Goal: Find specific page/section: Find specific page/section

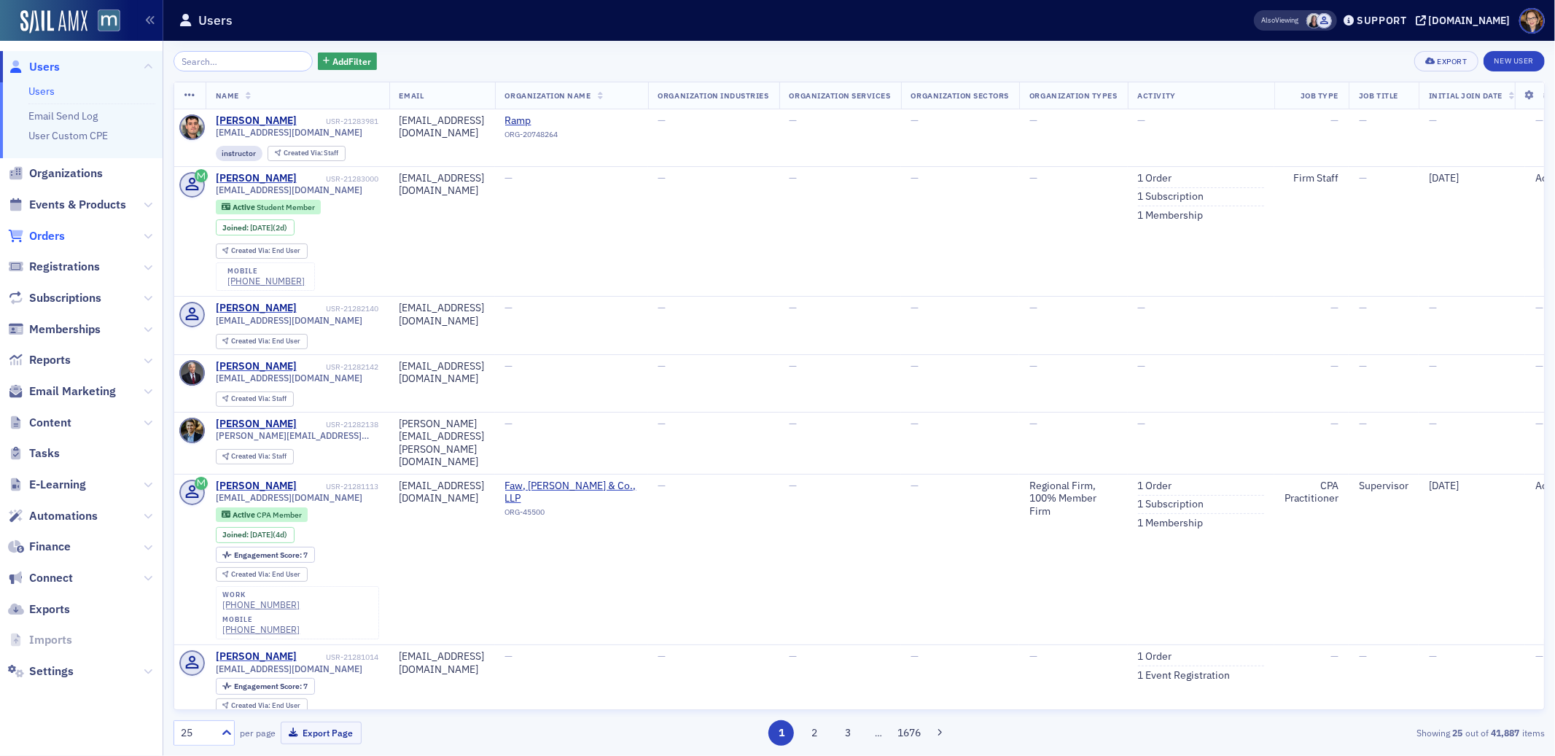
click at [44, 232] on span "Orders" at bounding box center [47, 236] width 36 height 16
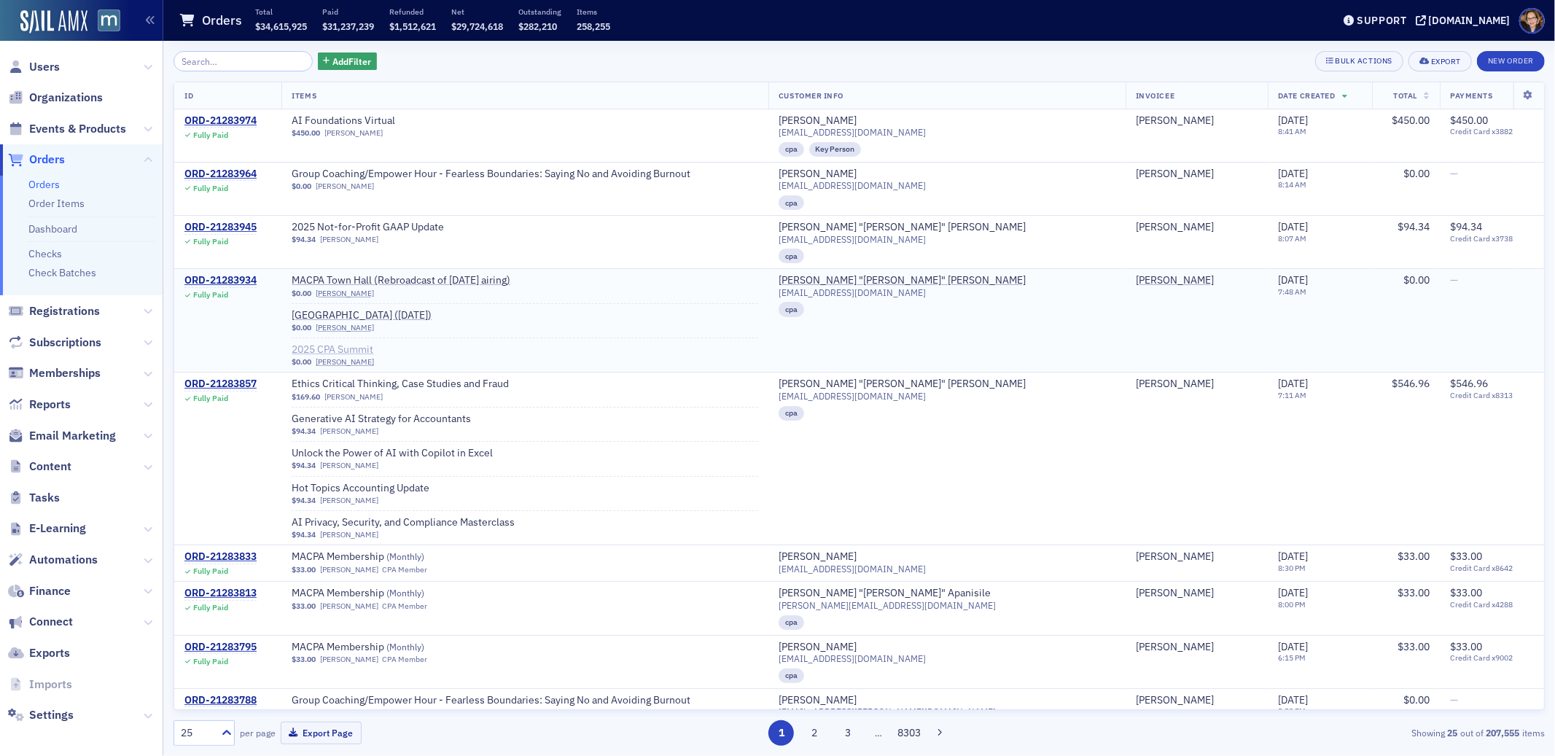
click at [378, 349] on span "2025 CPA Summit" at bounding box center [384, 349] width 184 height 13
click at [84, 132] on span "Events & Products" at bounding box center [77, 129] width 97 height 16
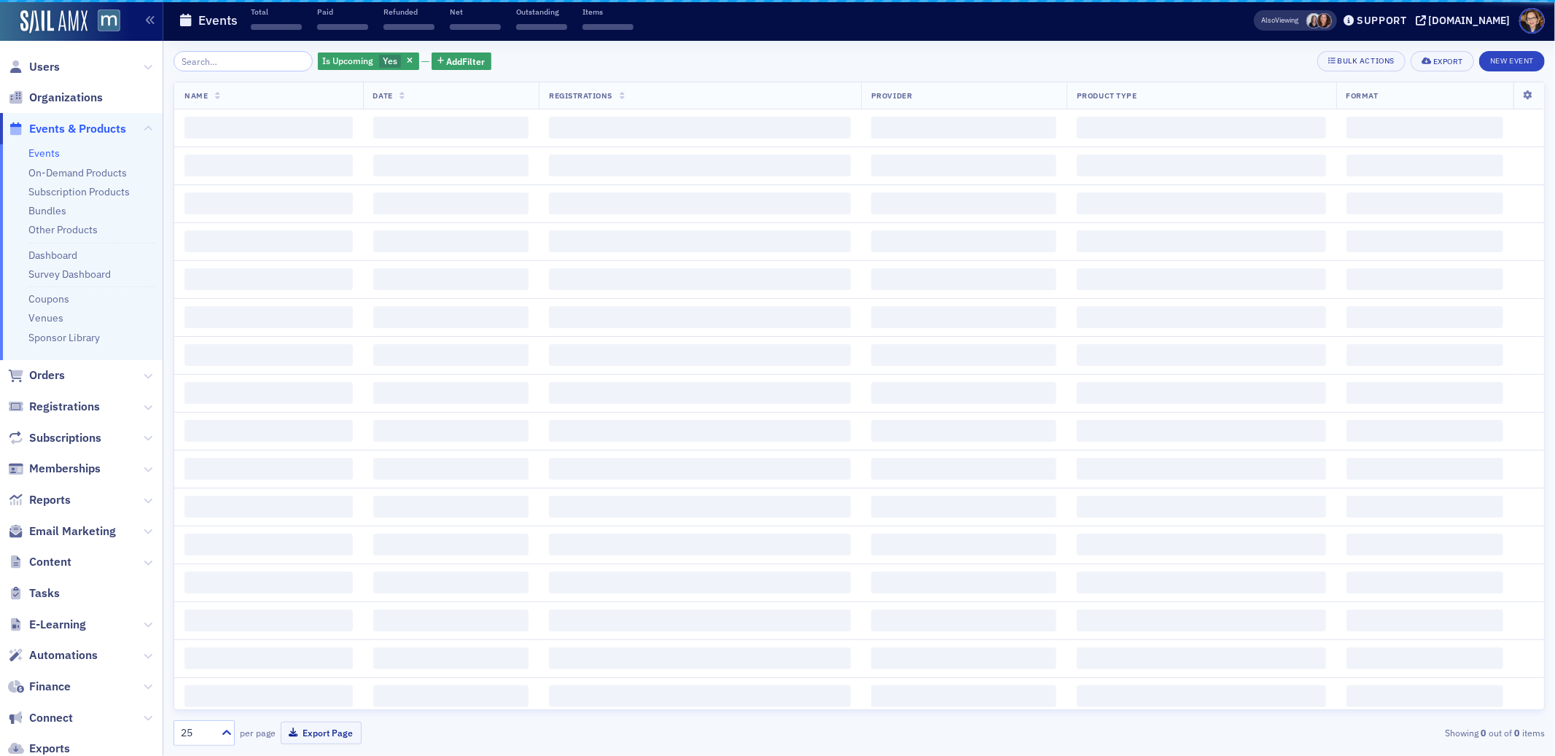
click at [228, 60] on input "search" at bounding box center [242, 61] width 139 height 20
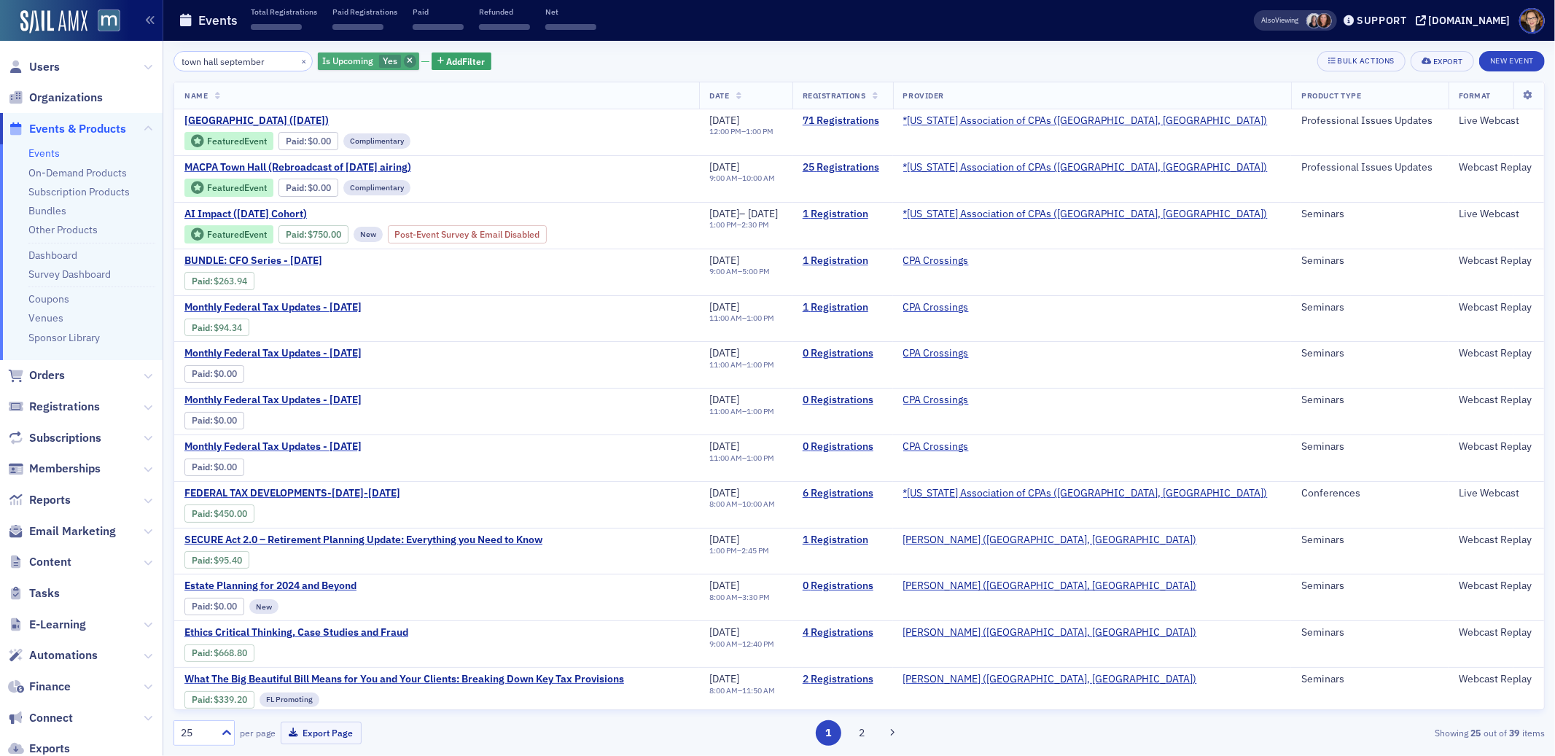
type input "town hall september"
click at [407, 58] on icon "button" at bounding box center [410, 62] width 6 height 8
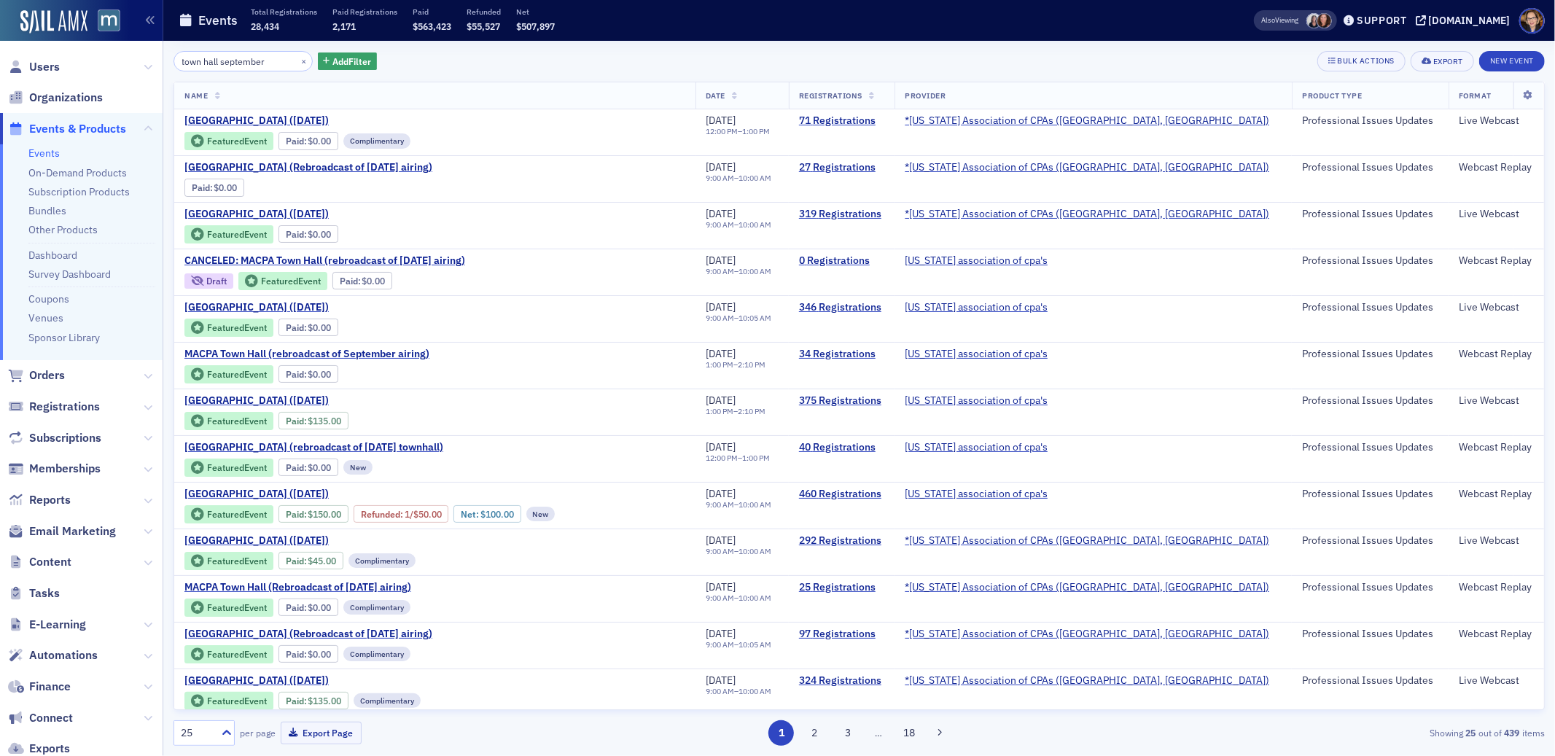
click at [44, 125] on span "Events & Products" at bounding box center [77, 129] width 97 height 16
click at [45, 374] on span "Orders" at bounding box center [47, 375] width 36 height 16
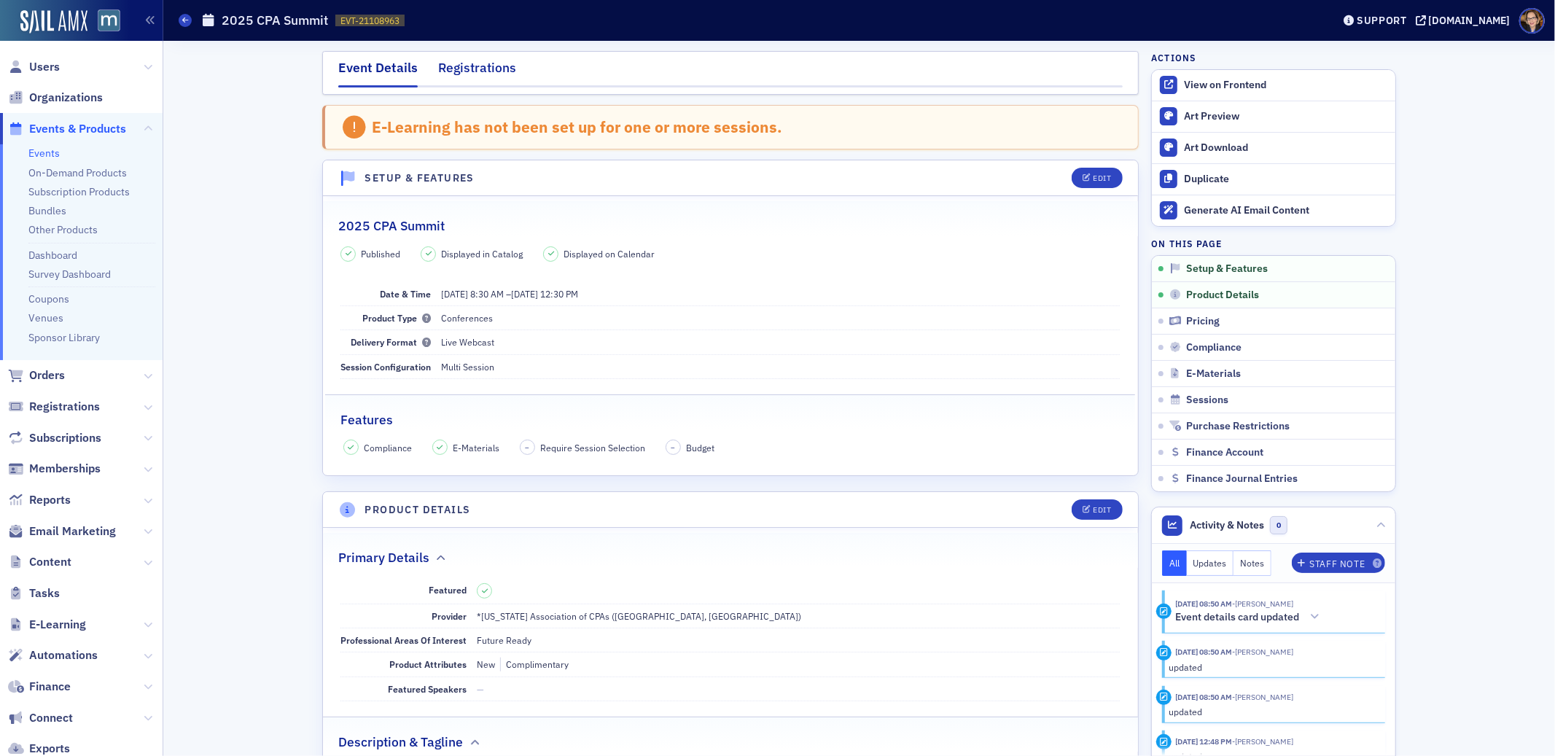
click at [466, 76] on div "Registrations" at bounding box center [477, 71] width 78 height 27
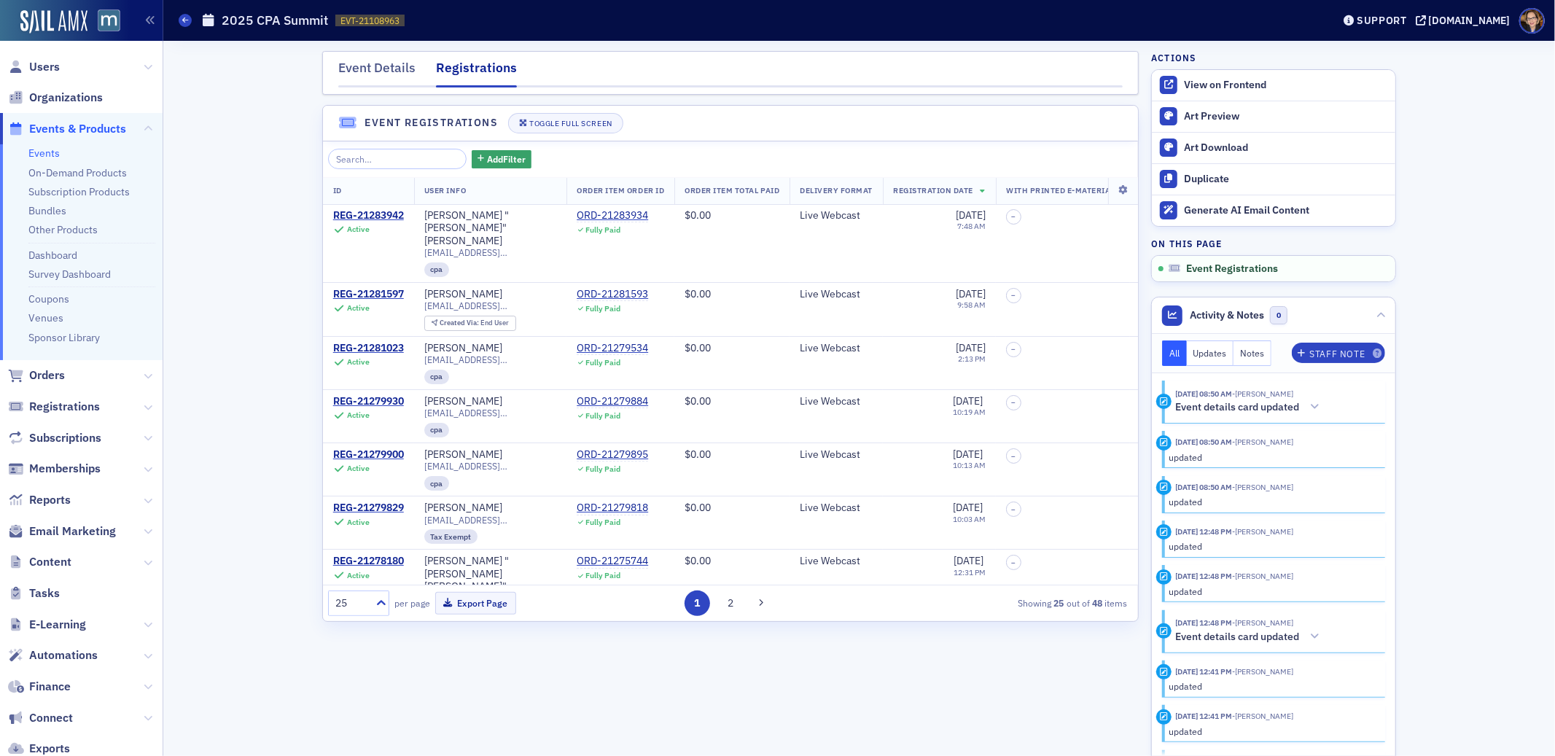
drag, startPoint x: 44, startPoint y: 375, endPoint x: 79, endPoint y: 376, distance: 35.7
click at [44, 376] on span "Orders" at bounding box center [47, 375] width 36 height 16
